Goal: Check status: Check status

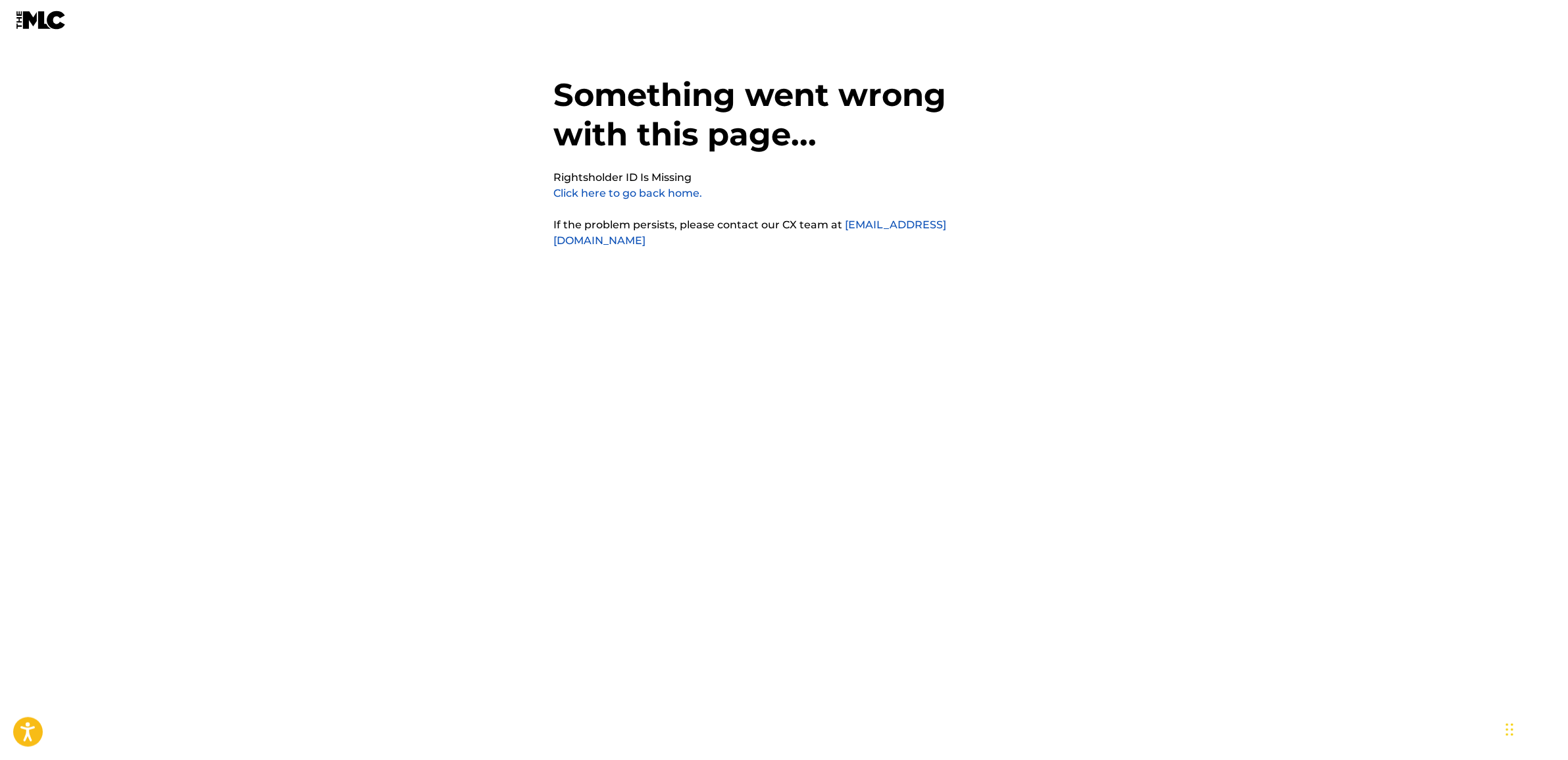
click at [666, 195] on link "Click here to go back home." at bounding box center [628, 193] width 149 height 13
